Goal: Information Seeking & Learning: Learn about a topic

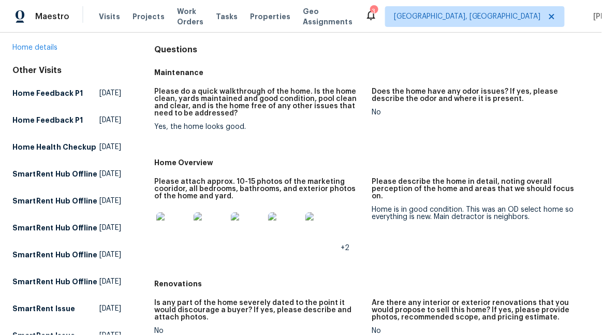
scroll to position [161, 0]
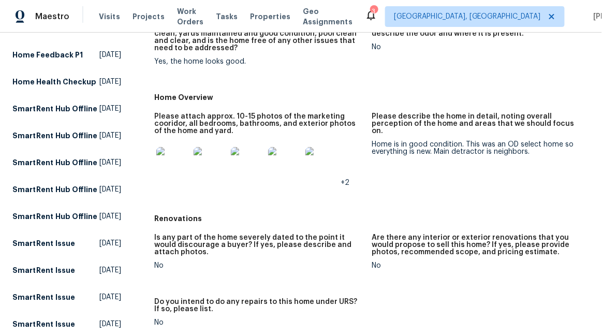
click at [175, 158] on img at bounding box center [172, 163] width 33 height 33
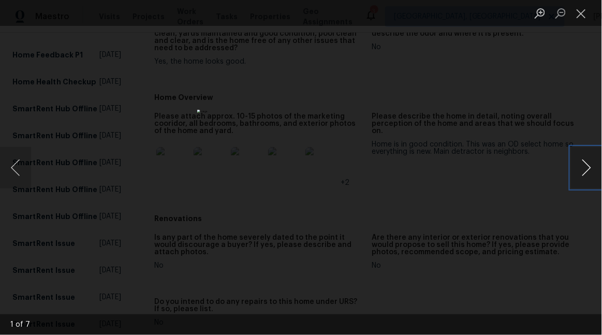
click at [589, 169] on button "Next image" at bounding box center [586, 167] width 31 height 41
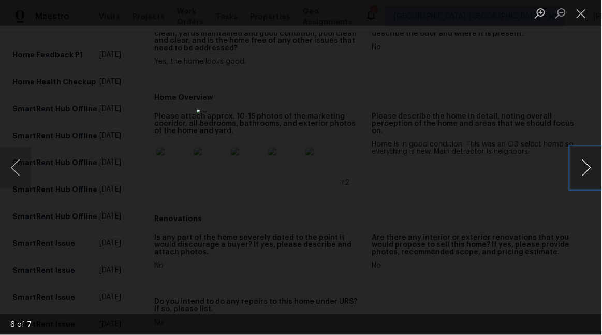
click at [589, 169] on button "Next image" at bounding box center [586, 167] width 31 height 41
click at [583, 2] on li "Lightbox" at bounding box center [581, 13] width 21 height 26
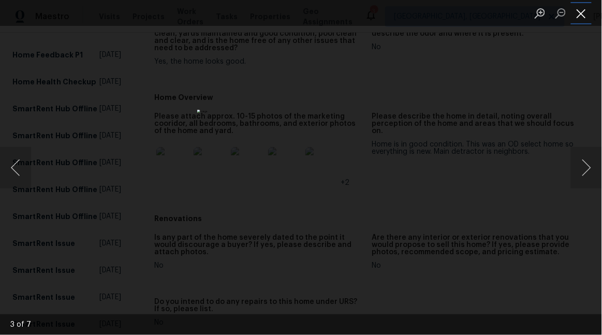
click at [582, 8] on button "Close lightbox" at bounding box center [581, 13] width 21 height 18
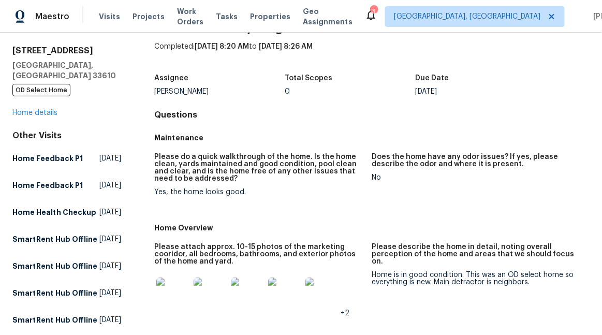
scroll to position [0, 0]
